Goal: Download file/media

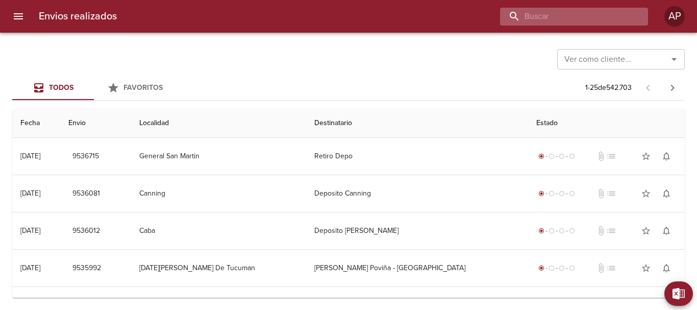
drag, startPoint x: 578, startPoint y: 7, endPoint x: 577, endPoint y: 13, distance: 5.7
click at [577, 13] on input "buscar" at bounding box center [565, 17] width 131 height 18
paste input "00089557"
type input "00089557"
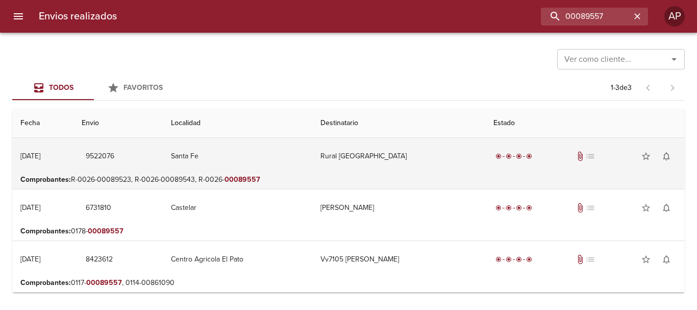
click at [377, 156] on td "Rural [GEOGRAPHIC_DATA]" at bounding box center [399, 156] width 174 height 37
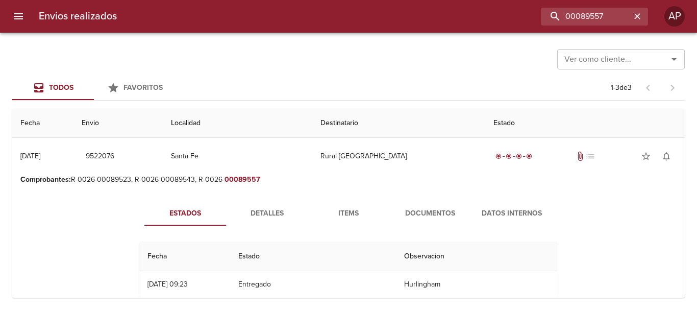
click at [432, 212] on span "Documentos" at bounding box center [430, 213] width 69 height 13
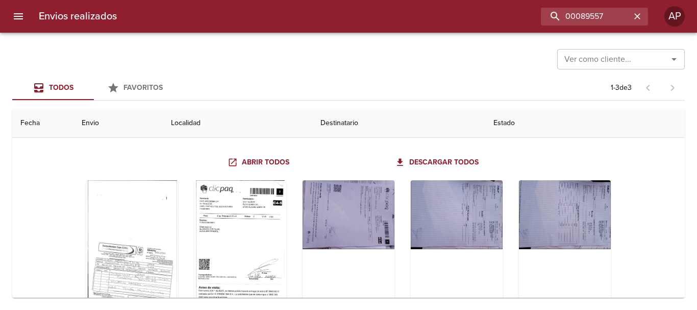
scroll to position [51, 0]
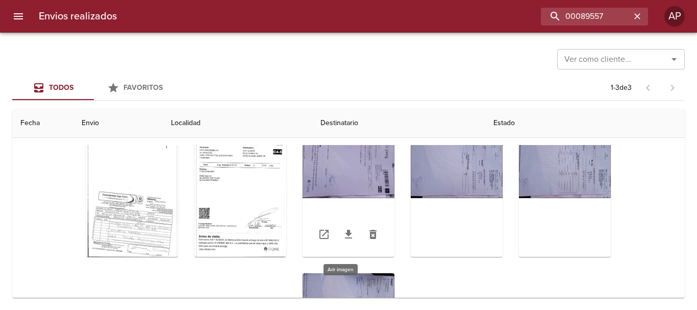
click at [374, 168] on div "Tabla de envíos del cliente" at bounding box center [349, 193] width 92 height 128
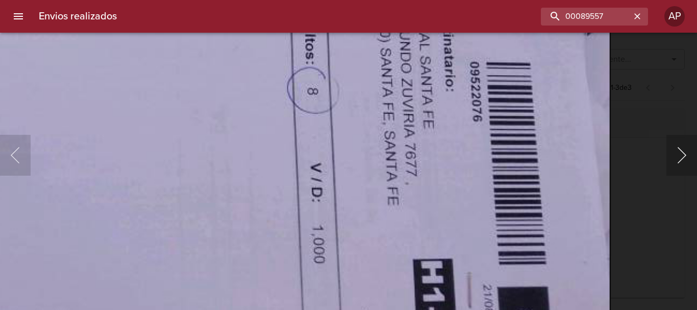
click at [683, 146] on button "Siguiente" at bounding box center [682, 155] width 31 height 41
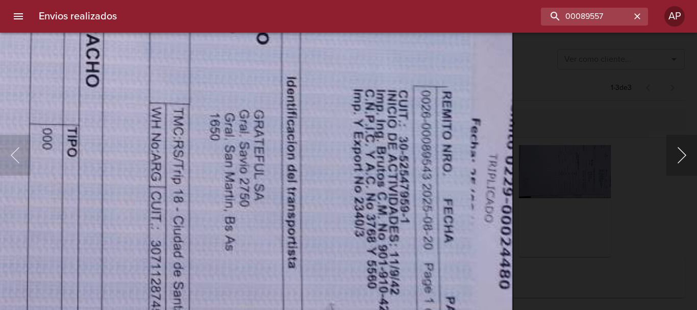
click at [689, 140] on button "Siguiente" at bounding box center [682, 155] width 31 height 41
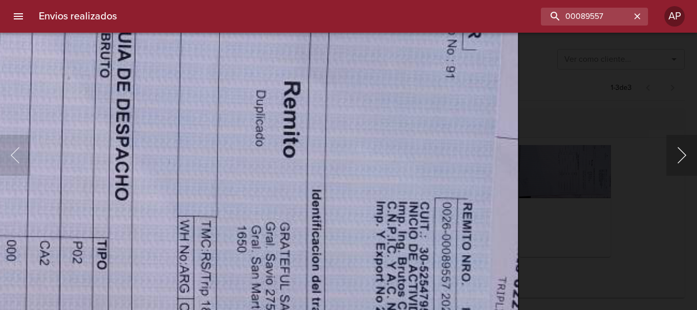
click at [678, 153] on button "Siguiente" at bounding box center [682, 155] width 31 height 41
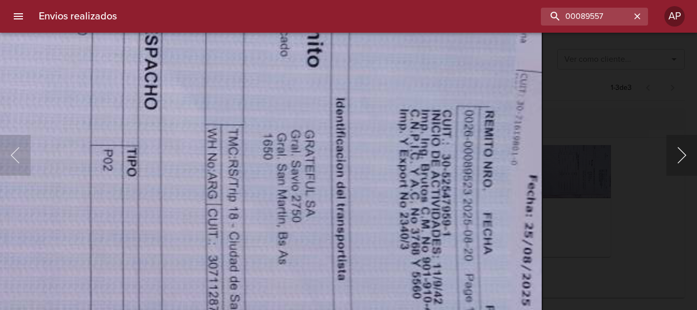
click at [687, 159] on button "Siguiente" at bounding box center [682, 155] width 31 height 41
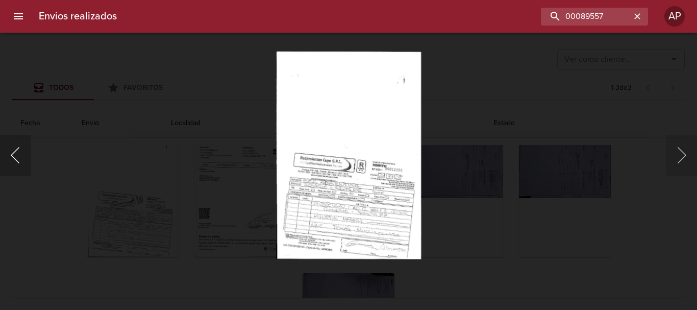
click at [16, 159] on button "Anterior" at bounding box center [15, 155] width 31 height 41
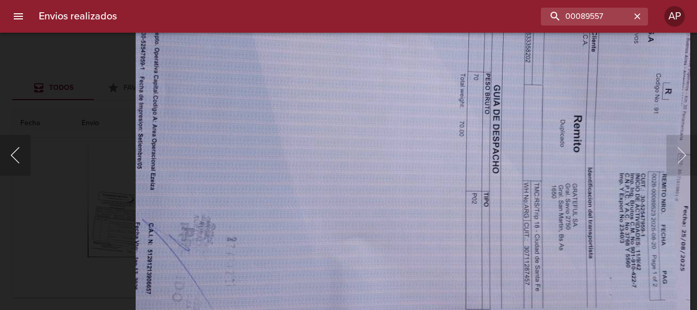
drag, startPoint x: 18, startPoint y: 156, endPoint x: 28, endPoint y: 157, distance: 9.2
click at [18, 156] on button "Anterior" at bounding box center [15, 155] width 31 height 41
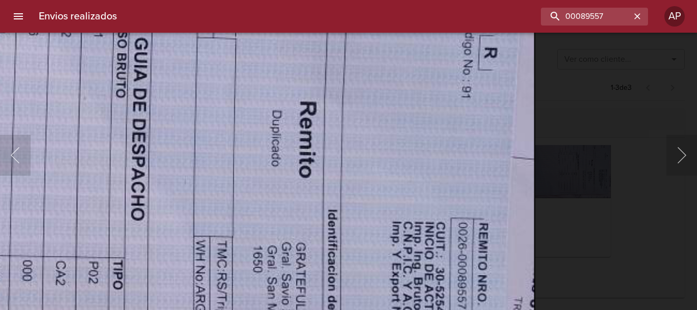
click at [651, 170] on div "Lightbox" at bounding box center [348, 155] width 697 height 310
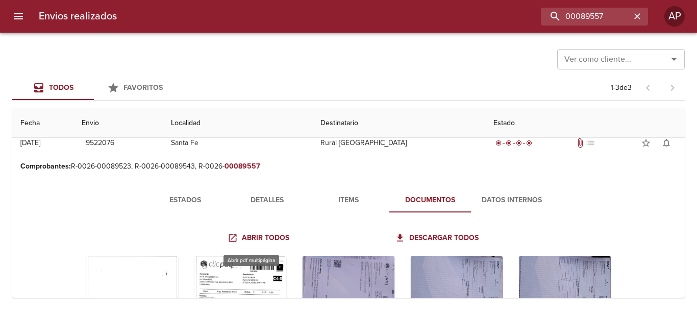
scroll to position [0, 0]
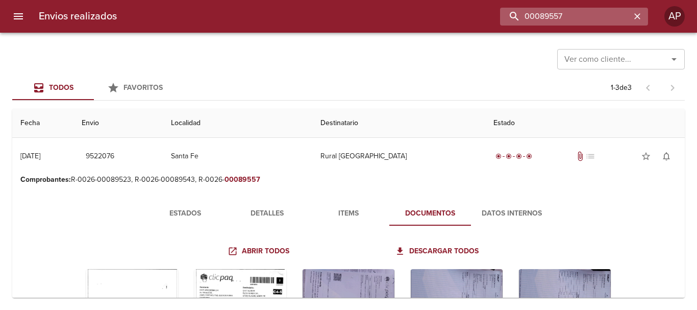
click at [618, 16] on input "00089557" at bounding box center [565, 17] width 131 height 18
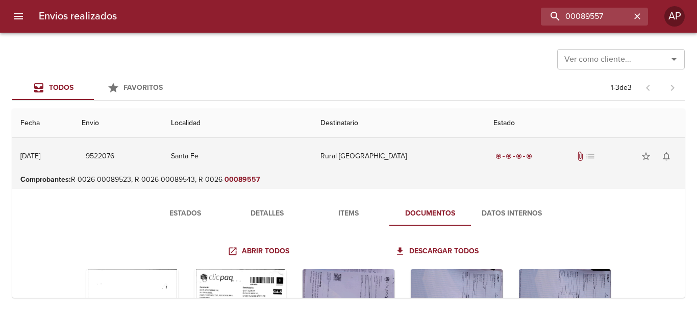
click at [417, 145] on td "Rural [GEOGRAPHIC_DATA]" at bounding box center [399, 156] width 174 height 37
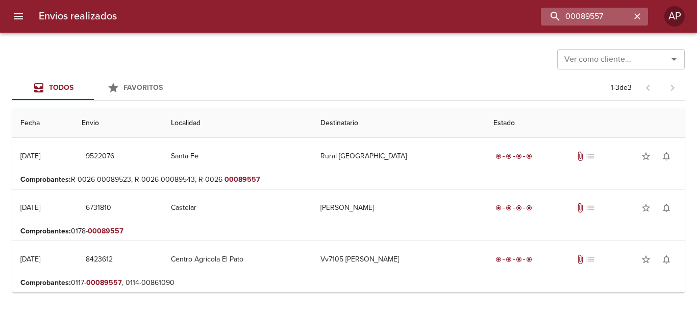
click at [637, 16] on icon "button" at bounding box center [637, 16] width 6 height 6
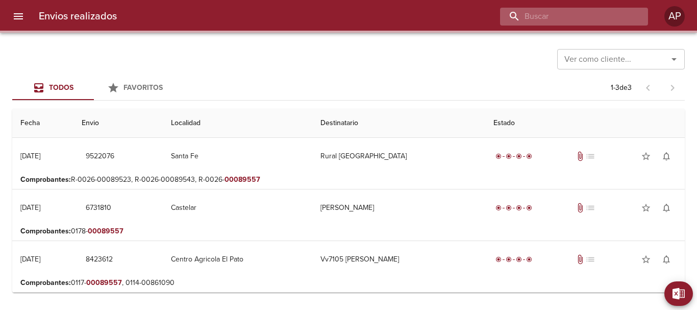
click at [597, 16] on input "buscar" at bounding box center [565, 17] width 131 height 18
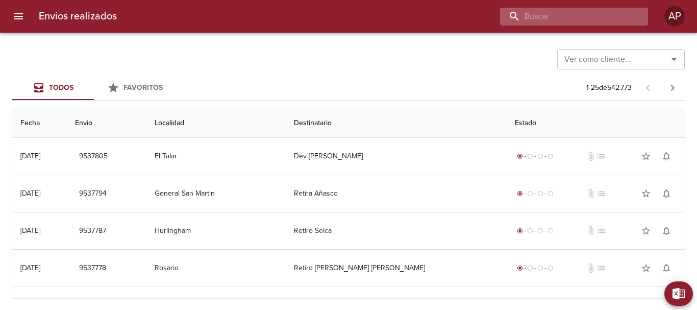
paste input "00089557"
type input "00089557"
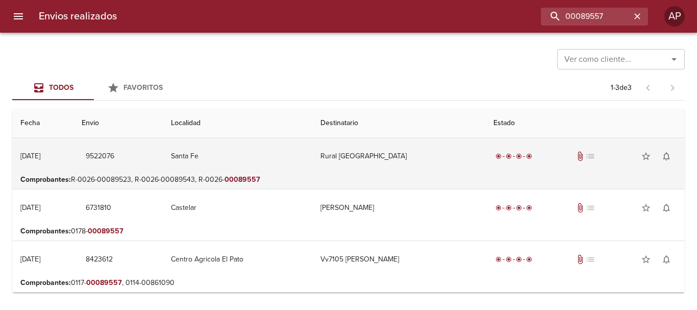
click at [384, 158] on td "Rural [GEOGRAPHIC_DATA]" at bounding box center [399, 156] width 174 height 37
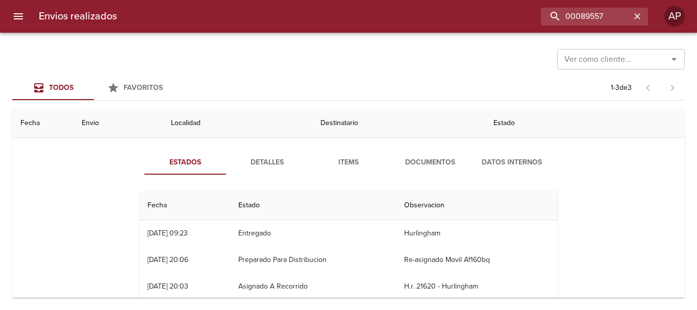
click at [425, 164] on span "Documentos" at bounding box center [430, 162] width 69 height 13
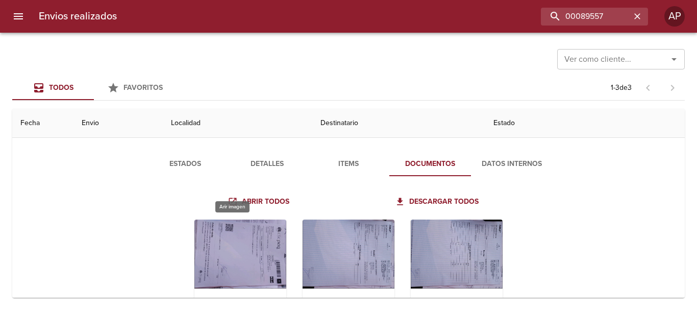
click at [261, 255] on div "Tabla de envíos del cliente" at bounding box center [240, 283] width 92 height 128
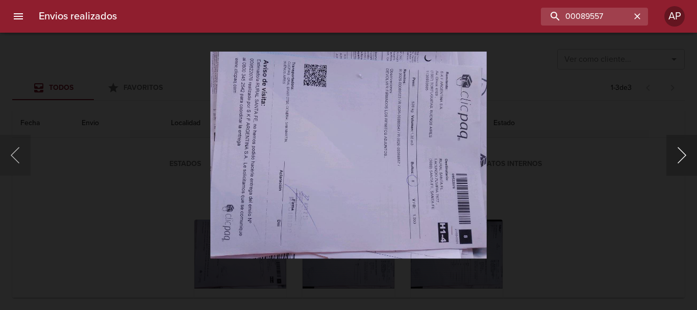
click at [692, 157] on button "Siguiente" at bounding box center [682, 155] width 31 height 41
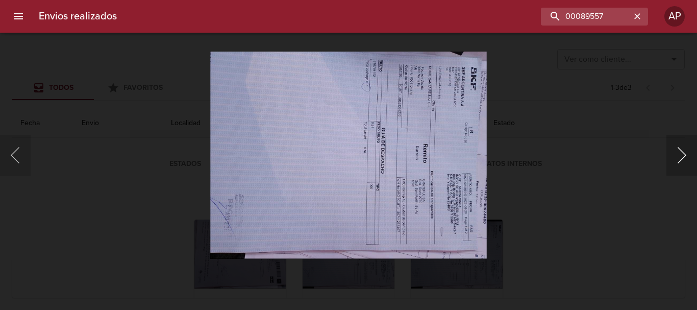
click at [693, 156] on button "Siguiente" at bounding box center [682, 155] width 31 height 41
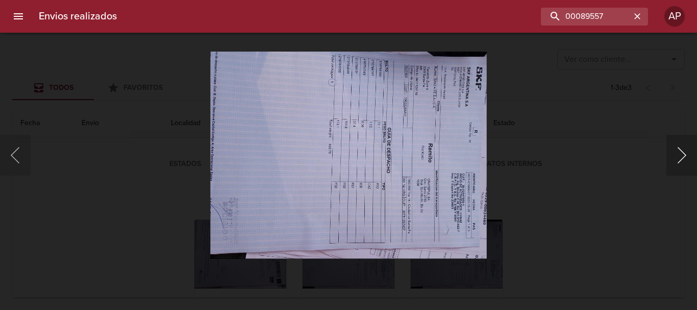
click at [693, 156] on button "Siguiente" at bounding box center [682, 155] width 31 height 41
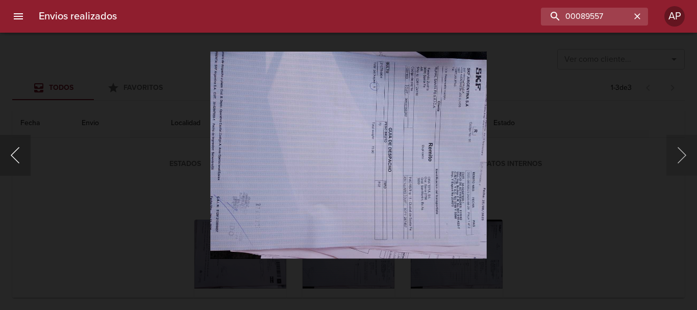
click at [18, 161] on button "Anterior" at bounding box center [15, 155] width 31 height 41
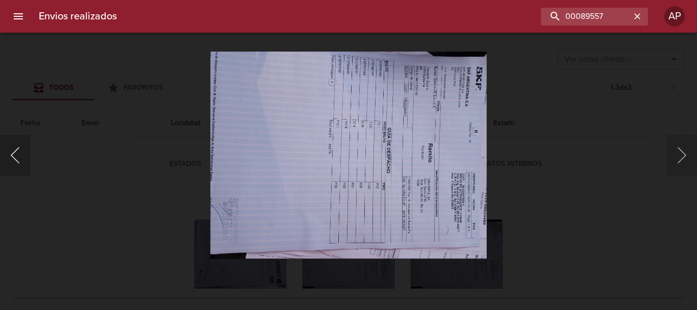
click at [19, 161] on button "Anterior" at bounding box center [15, 155] width 31 height 41
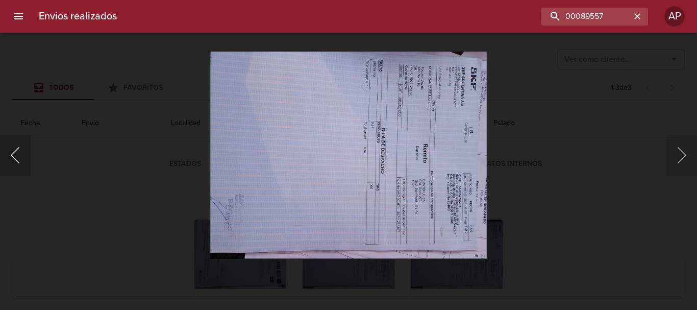
click at [20, 161] on button "Anterior" at bounding box center [15, 155] width 31 height 41
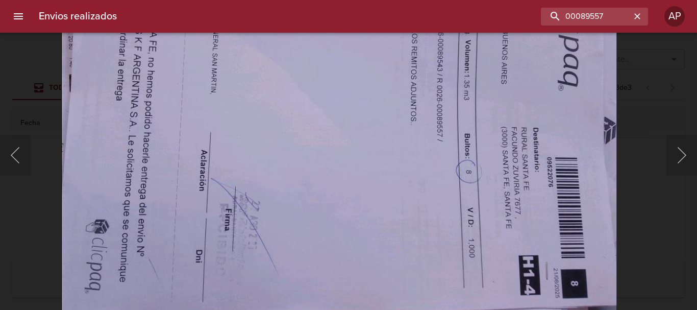
click at [280, 101] on img "Lightbox" at bounding box center [339, 119] width 556 height 417
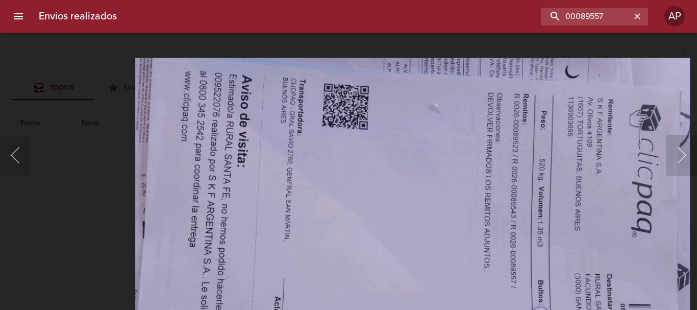
click at [333, 248] on img "Lightbox" at bounding box center [413, 266] width 556 height 417
click at [65, 238] on div "Lightbox" at bounding box center [348, 155] width 697 height 310
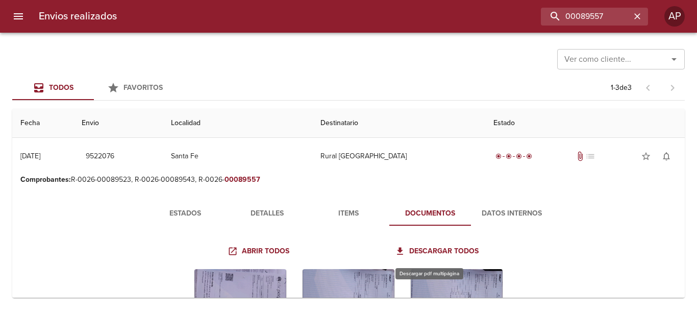
click at [428, 251] on span "Descargar todos" at bounding box center [438, 251] width 82 height 13
